Goal: Transaction & Acquisition: Purchase product/service

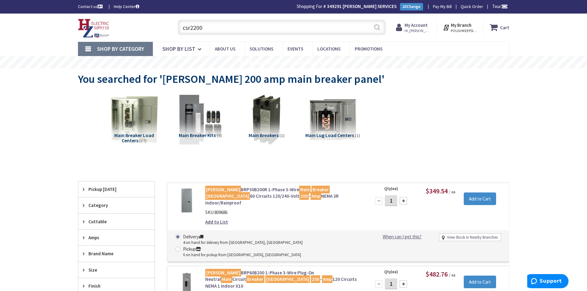
click at [374, 28] on button "Search" at bounding box center [377, 27] width 8 height 14
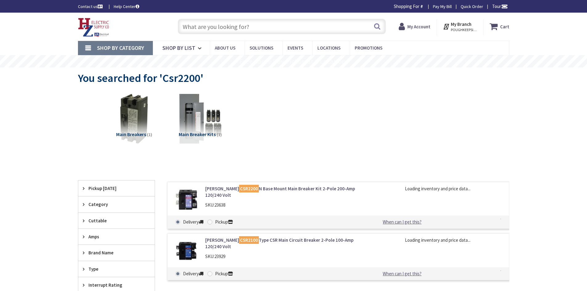
type input "[PERSON_NAME] Rd, [GEOGRAPHIC_DATA], [GEOGRAPHIC_DATA]"
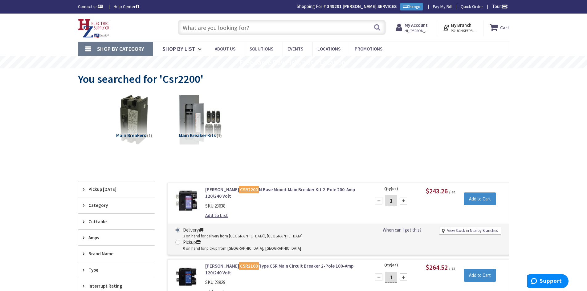
click at [218, 28] on input "text" at bounding box center [282, 27] width 208 height 15
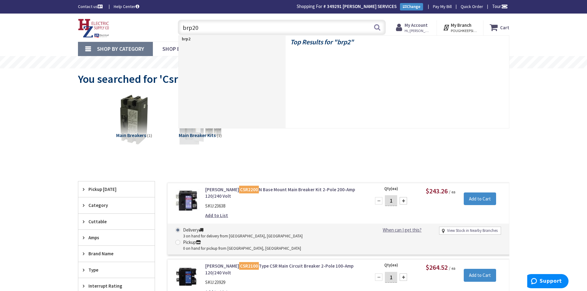
type input "brp200"
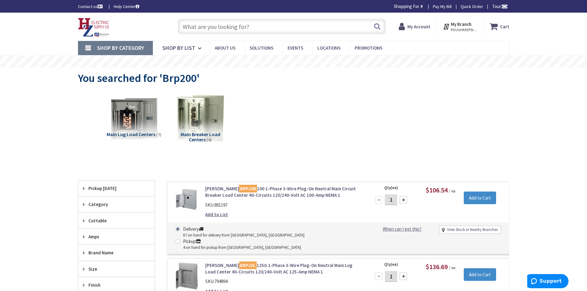
click at [252, 28] on input "text" at bounding box center [282, 26] width 208 height 15
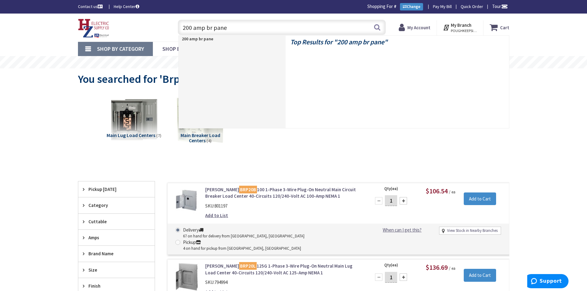
type input "200 amp br panel"
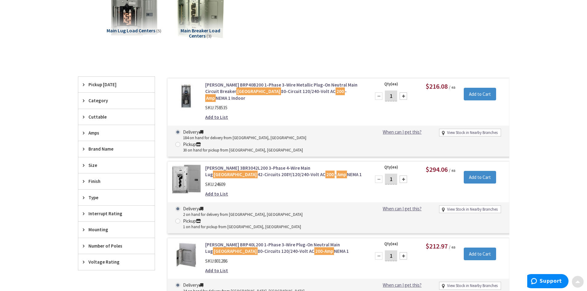
scroll to position [109, 0]
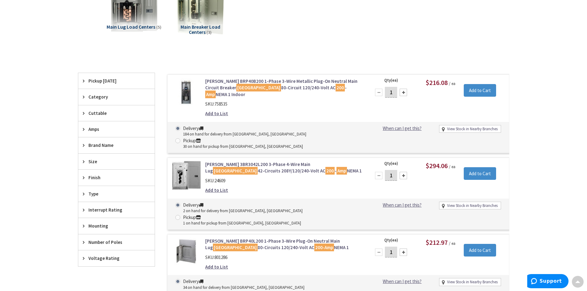
click at [246, 82] on link "Eaton BRP40B200 1-Phase 3-Wire Metallic Plug-On Neutral Main Circuit Breaker Lo…" at bounding box center [283, 88] width 157 height 20
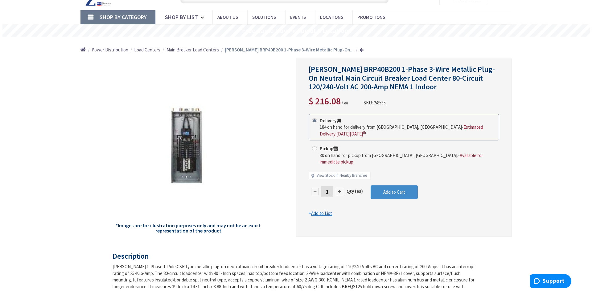
scroll to position [32, 0]
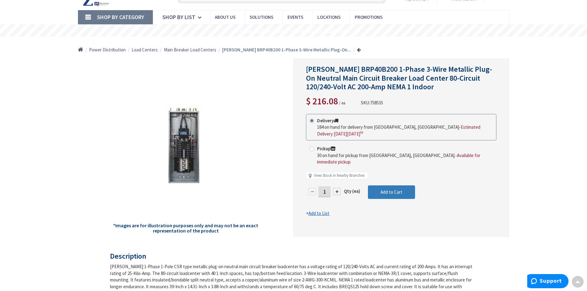
click at [384, 189] on span "Add to Cart" at bounding box center [392, 192] width 22 height 6
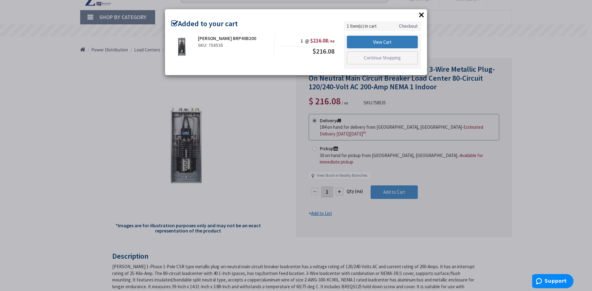
click at [371, 43] on link "View Cart" at bounding box center [382, 42] width 71 height 13
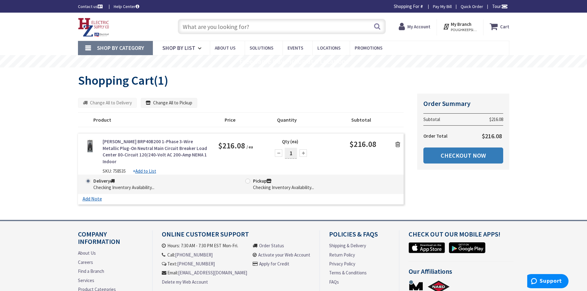
click at [458, 156] on link "Checkout Now" at bounding box center [464, 156] width 80 height 16
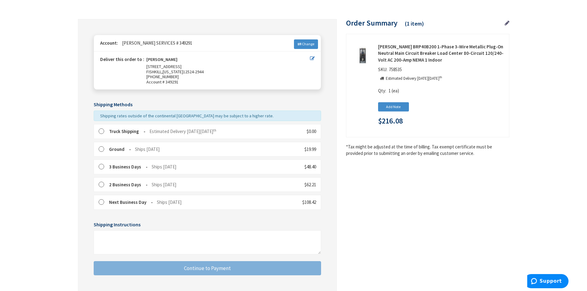
scroll to position [62, 0]
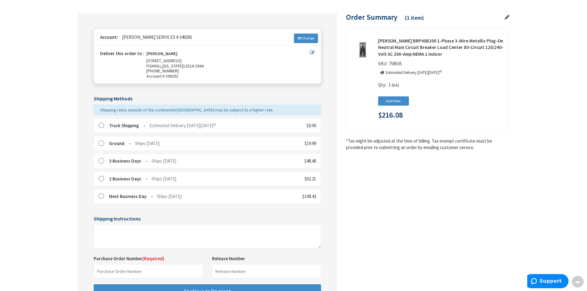
click at [102, 126] on label at bounding box center [104, 126] width 10 height 6
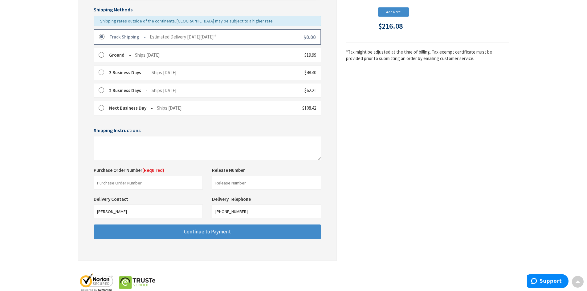
scroll to position [154, 0]
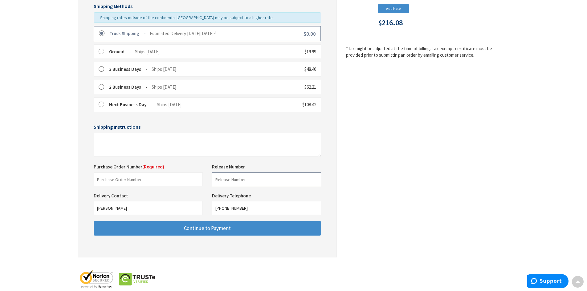
click at [227, 179] on input "text" at bounding box center [266, 180] width 109 height 14
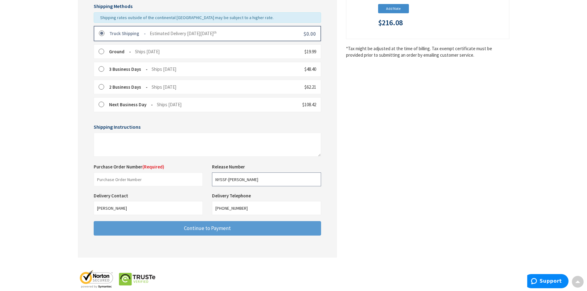
type input "NYSSF-[PERSON_NAME]"
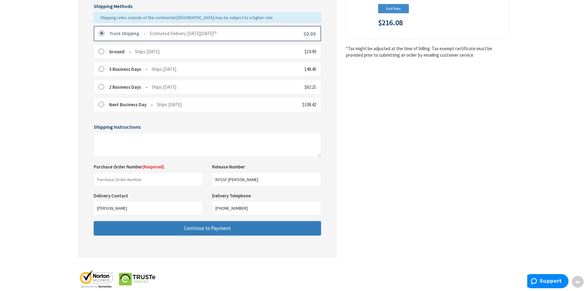
click at [208, 230] on span "Continue to Payment" at bounding box center [207, 228] width 47 height 7
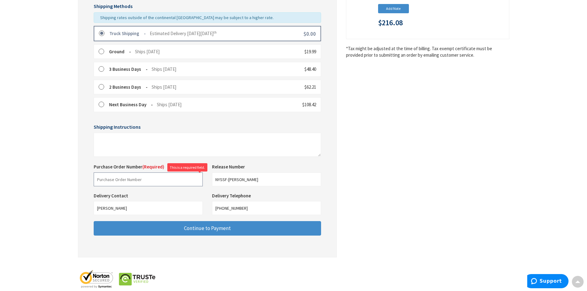
click at [154, 179] on input "text" at bounding box center [148, 180] width 109 height 14
type input "NYSSF-Boladn"
drag, startPoint x: 247, startPoint y: 180, endPoint x: 202, endPoint y: 180, distance: 45.3
click at [202, 180] on div "Purchase Order Number (Required) NYSSF-Boladn This is a required field. Release…" at bounding box center [207, 178] width 237 height 29
click at [135, 176] on input "NYSSF-Boladn" at bounding box center [148, 180] width 109 height 14
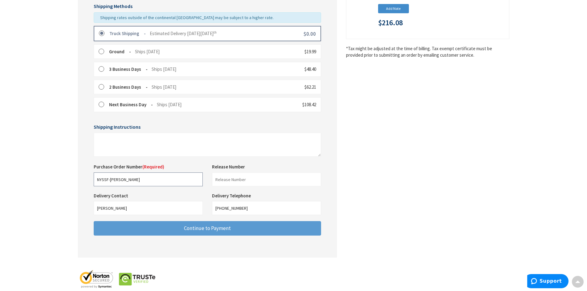
type input "NYSSF-[PERSON_NAME]"
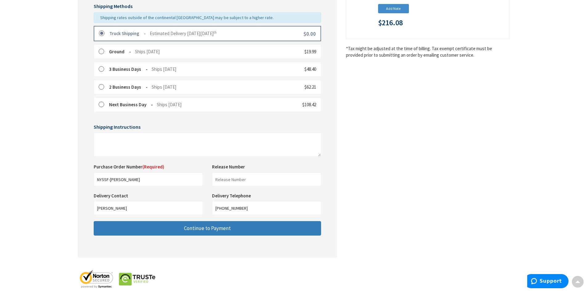
click at [201, 228] on span "Continue to Payment" at bounding box center [207, 228] width 47 height 7
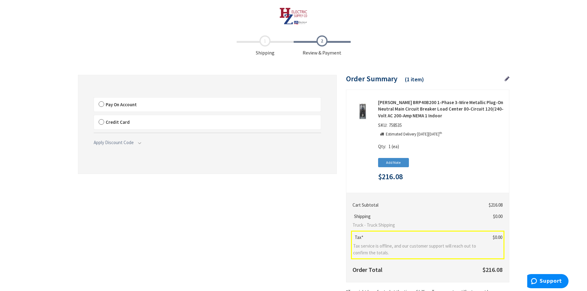
click at [99, 104] on label "Pay On Account" at bounding box center [207, 105] width 227 height 14
click at [94, 99] on input "Pay On Account" at bounding box center [94, 99] width 0 height 0
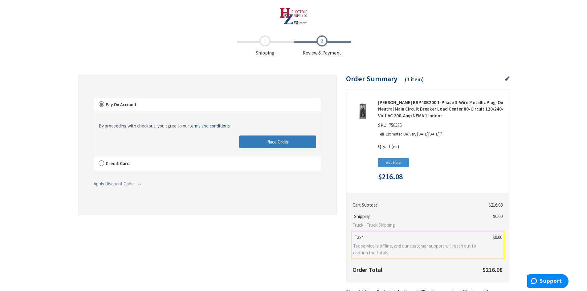
click at [269, 144] on span "Place Order" at bounding box center [277, 142] width 23 height 6
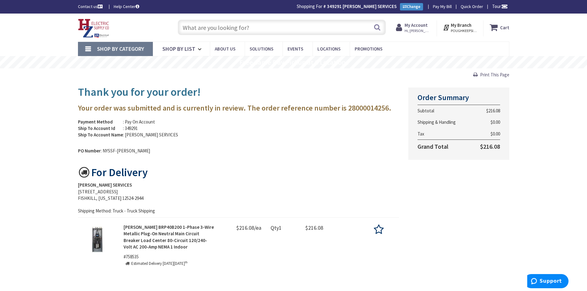
click at [243, 27] on input "text" at bounding box center [282, 27] width 208 height 15
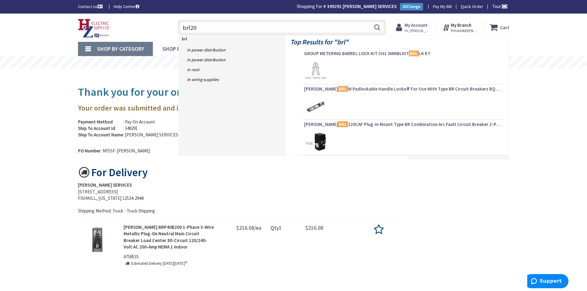
type input "brl200"
